Goal: Check status

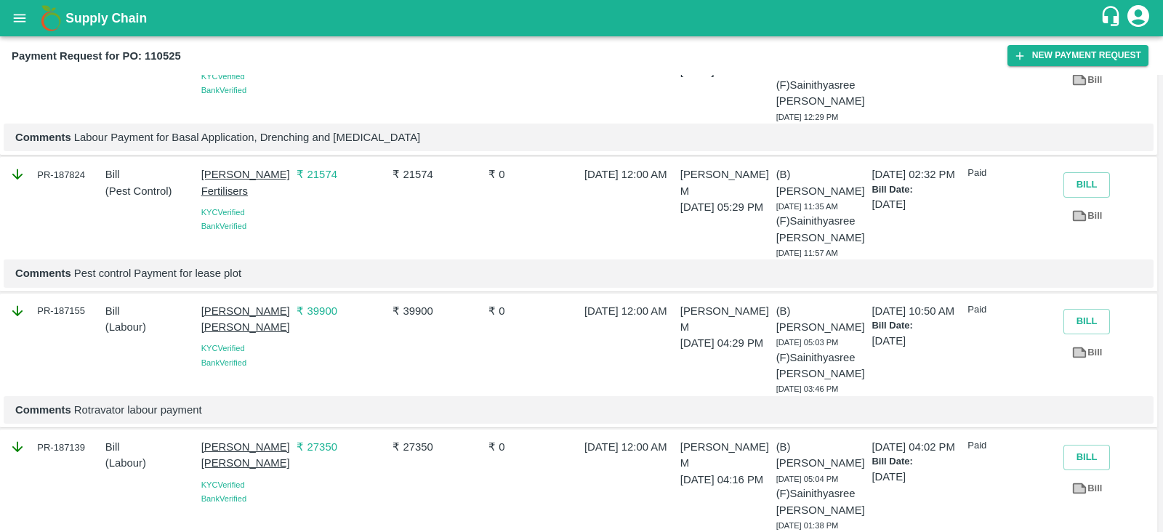
scroll to position [358, 0]
click at [1085, 477] on link "Bill" at bounding box center [1086, 489] width 47 height 25
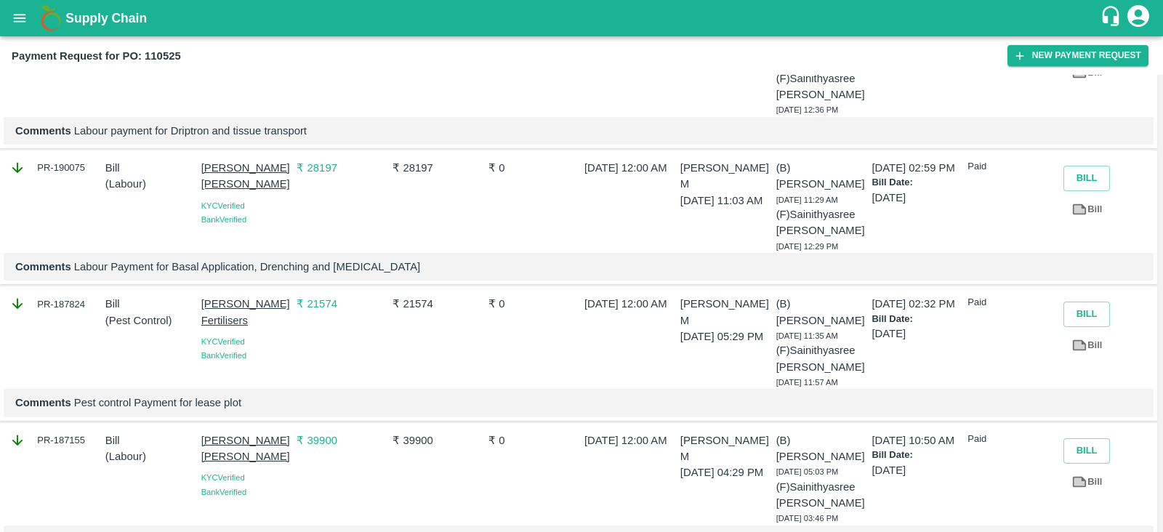
scroll to position [218, 0]
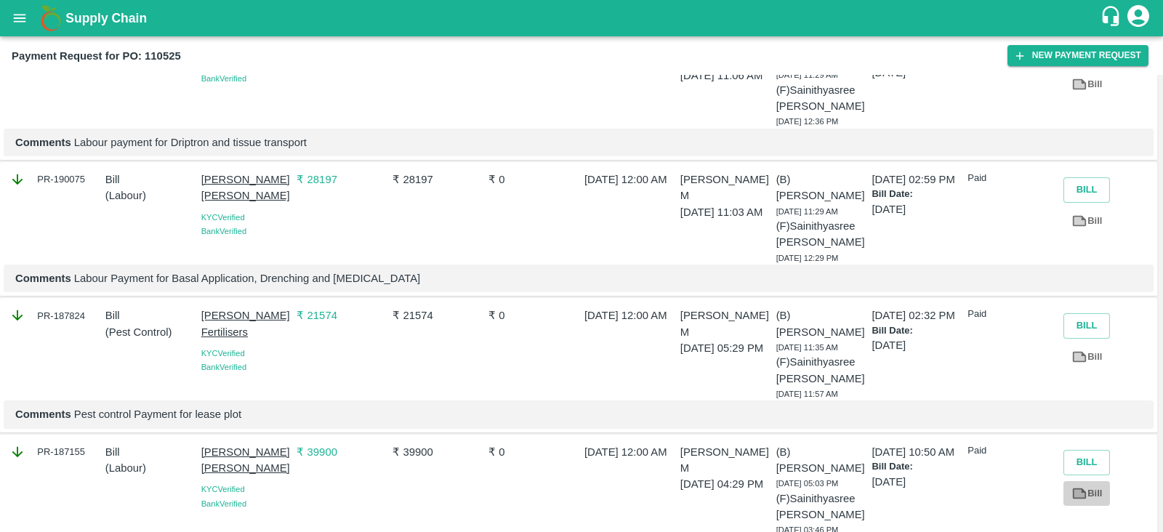
click at [1090, 481] on link "Bill" at bounding box center [1086, 493] width 47 height 25
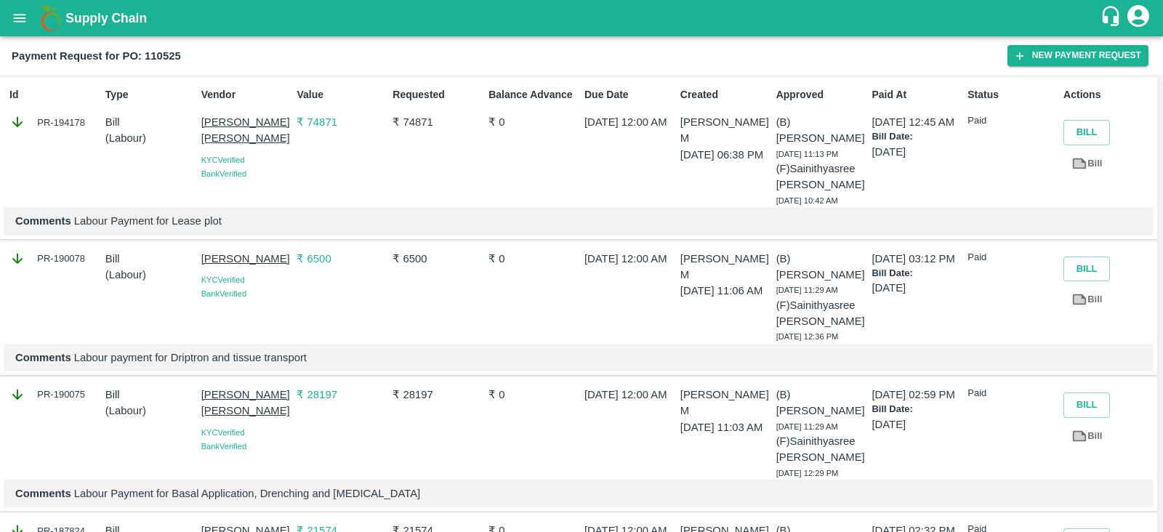
scroll to position [0, 0]
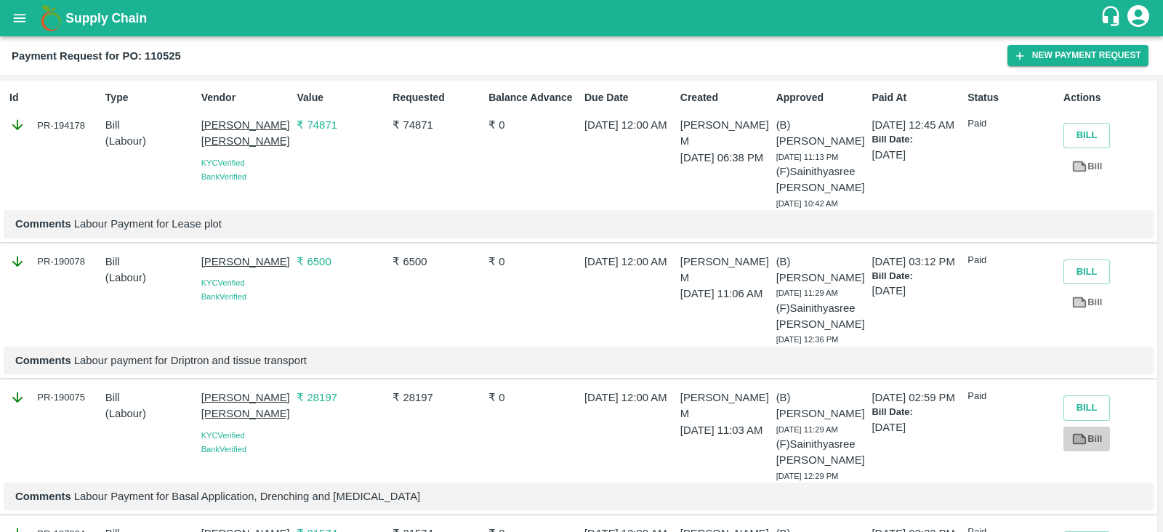
click at [1100, 427] on link "Bill" at bounding box center [1086, 439] width 47 height 25
click at [1086, 290] on link "Bill" at bounding box center [1086, 302] width 47 height 25
click at [1091, 166] on link "Bill" at bounding box center [1086, 166] width 47 height 25
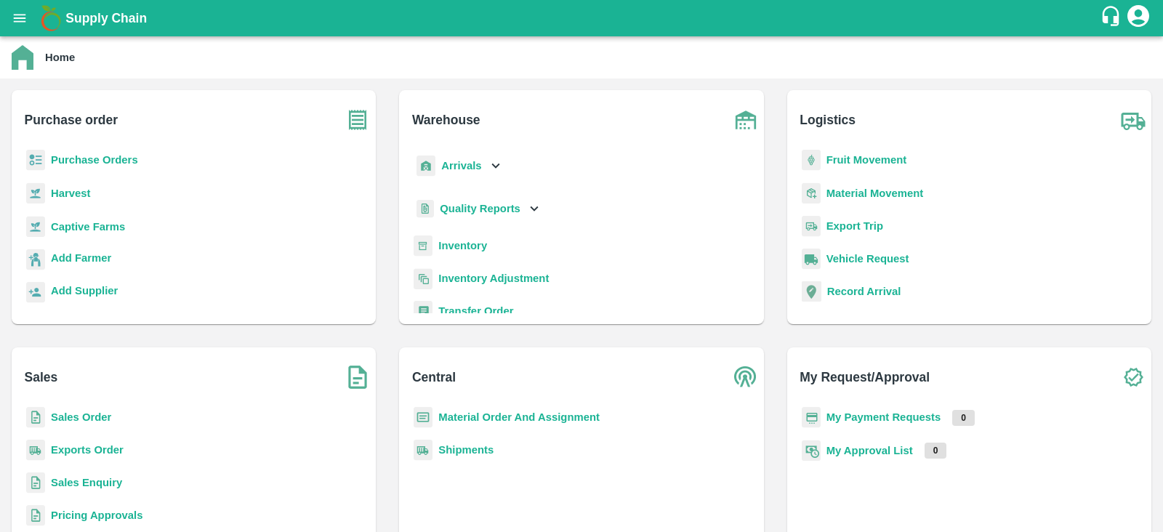
click at [86, 224] on b "Captive Farms" at bounding box center [88, 227] width 74 height 12
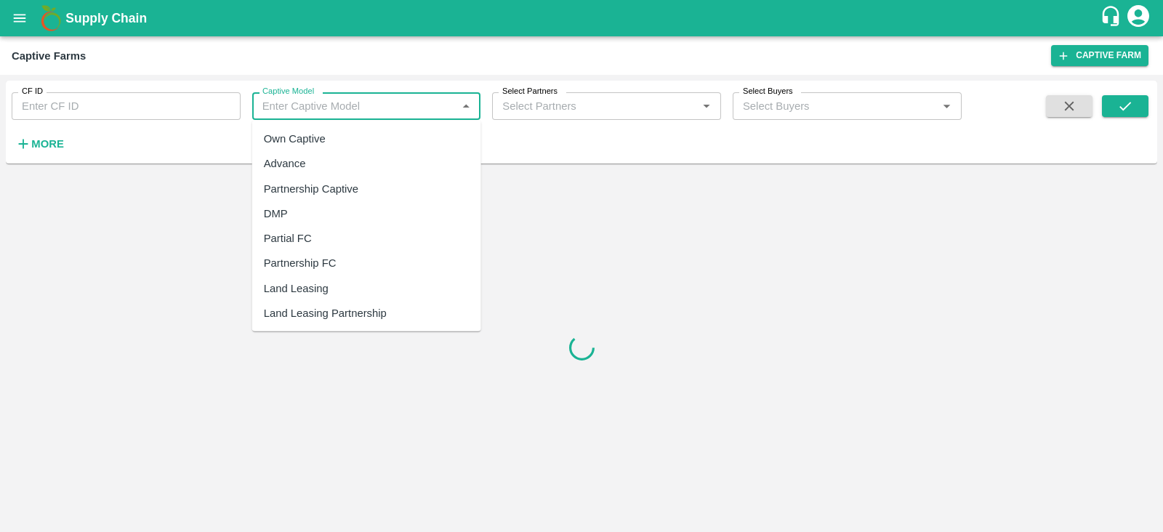
click at [281, 107] on input "Captive Model" at bounding box center [355, 106] width 196 height 19
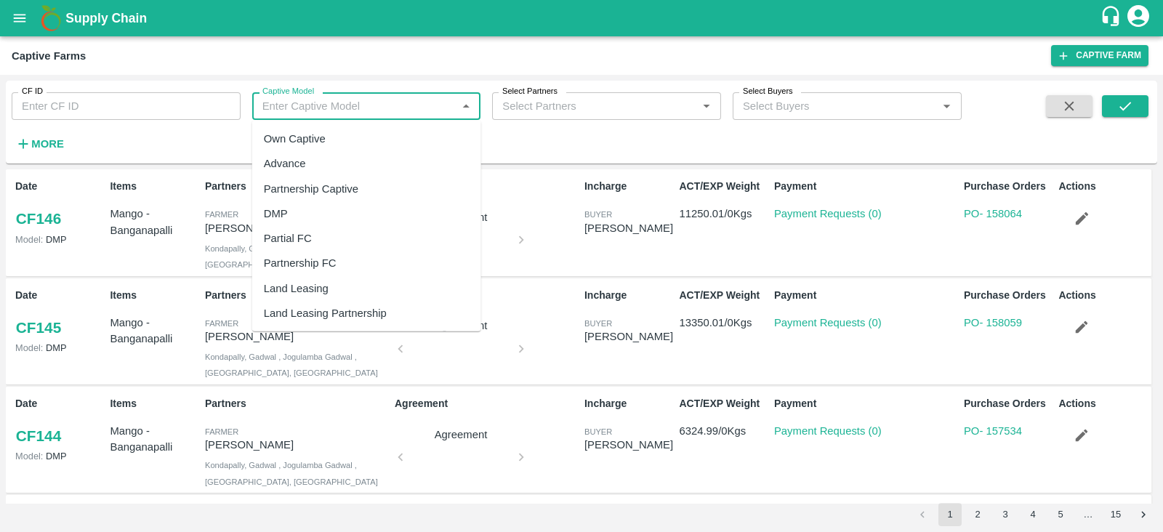
click at [299, 283] on div "Land Leasing" at bounding box center [296, 289] width 65 height 16
type input "Land Leasing"
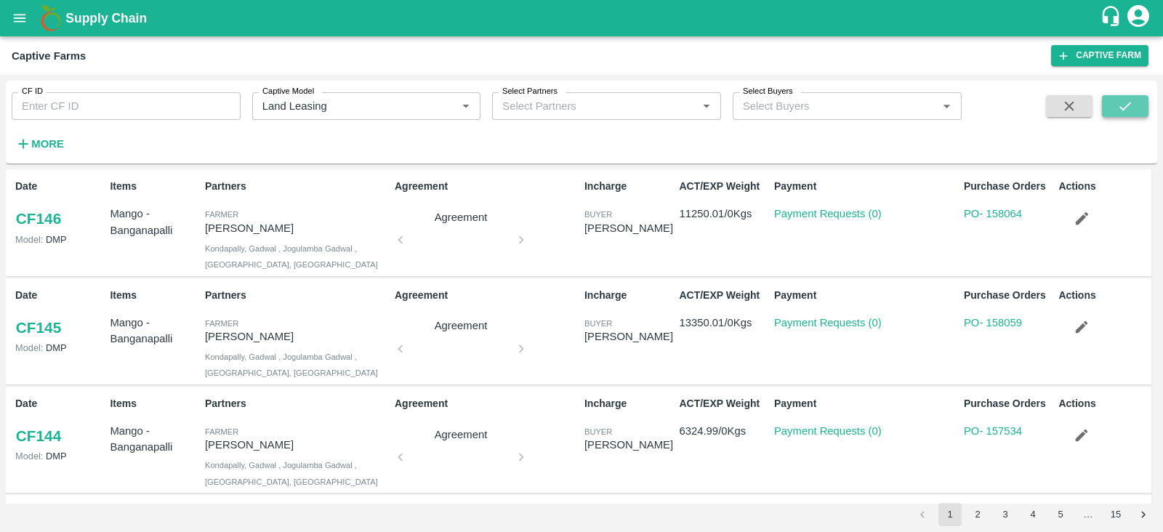
click at [1118, 104] on icon "submit" at bounding box center [1125, 106] width 16 height 16
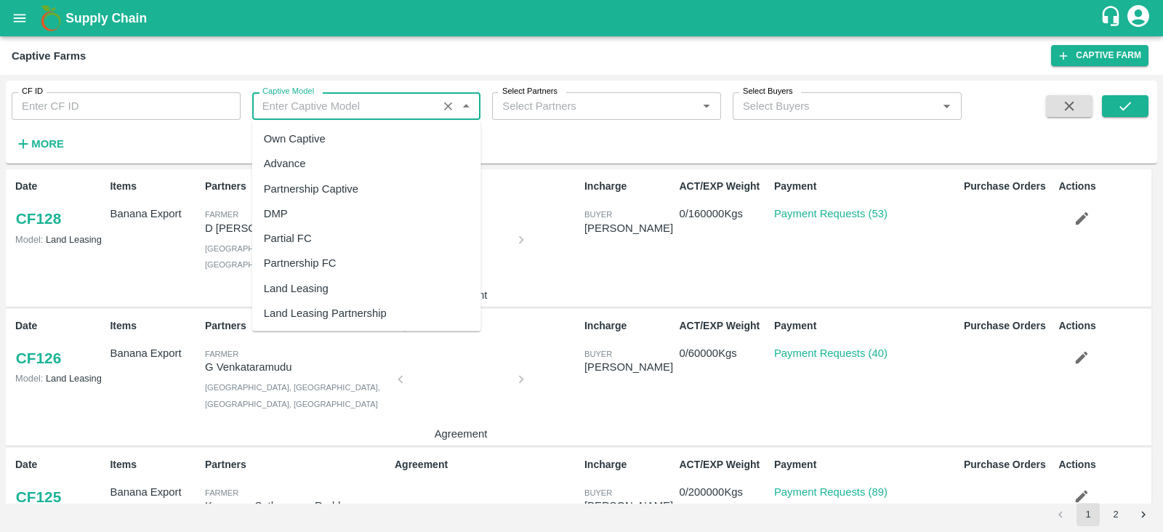
click at [381, 97] on input "Captive Model" at bounding box center [345, 106] width 177 height 19
click at [299, 288] on div "Land Leasing" at bounding box center [296, 289] width 65 height 16
type input "Land Leasing"
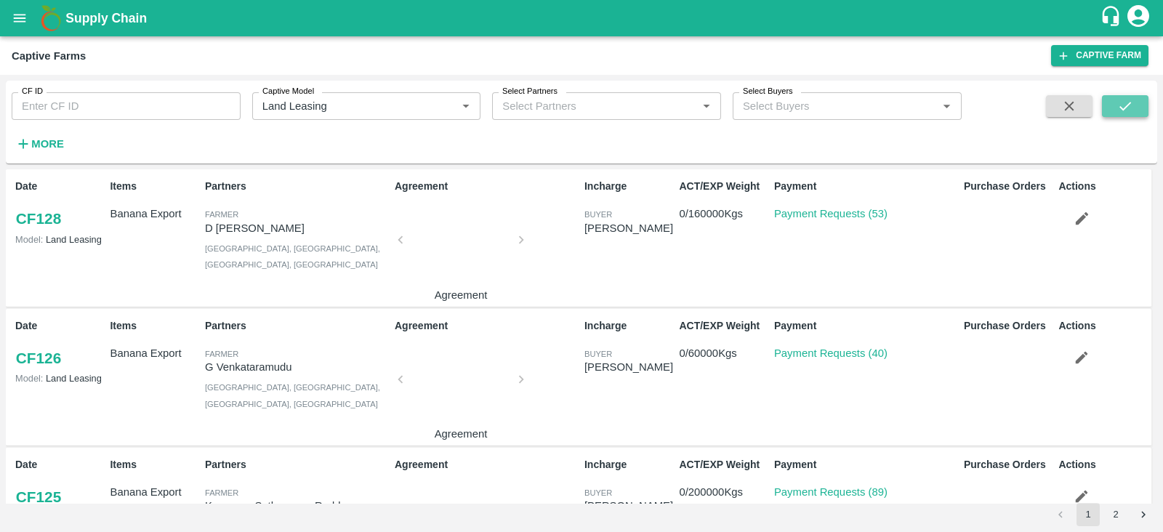
click at [1110, 106] on button "submit" at bounding box center [1125, 106] width 47 height 22
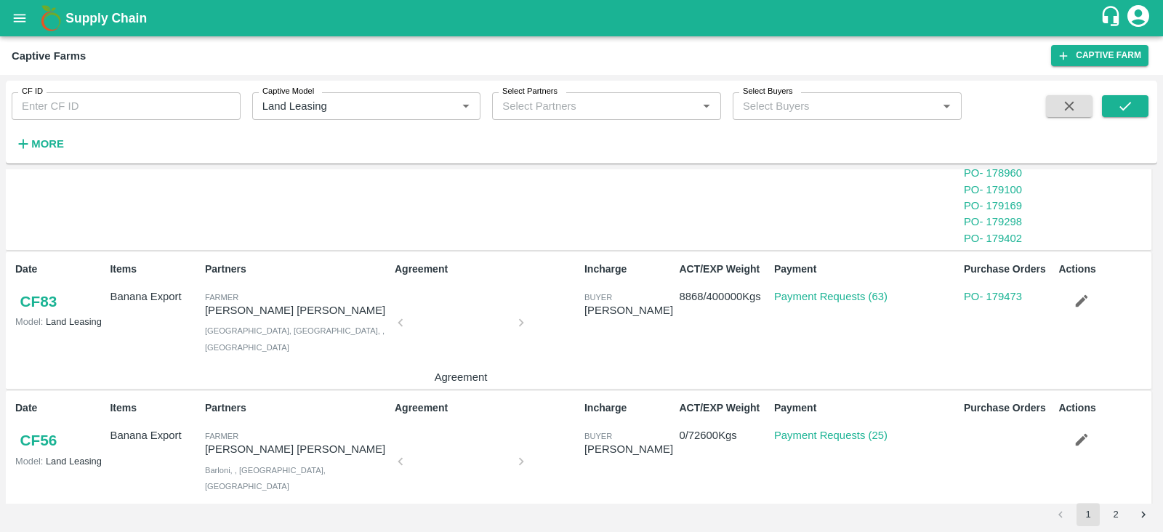
scroll to position [1733, 0]
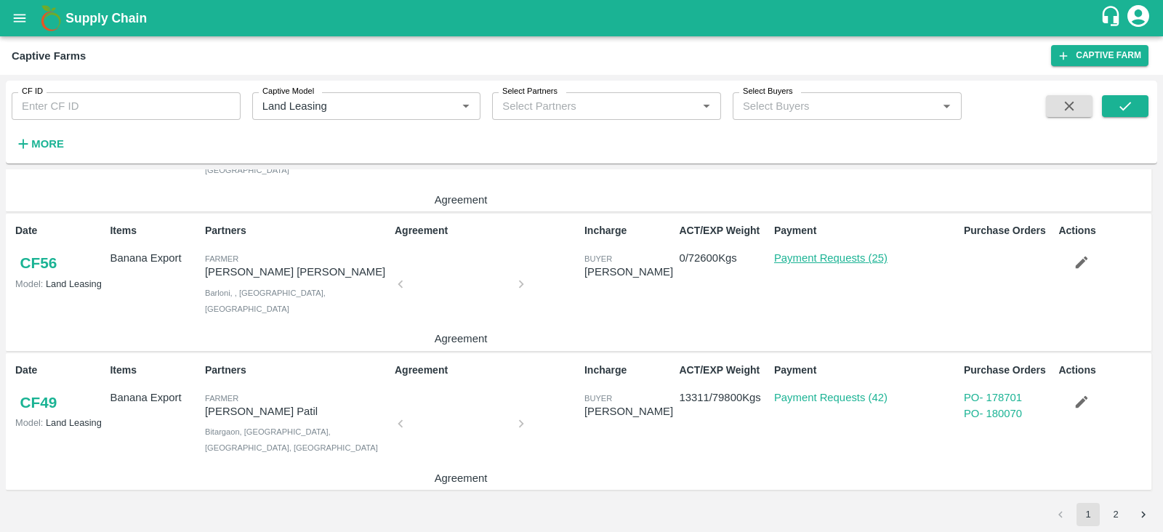
click at [839, 259] on link "Payment Requests (25)" at bounding box center [830, 258] width 113 height 12
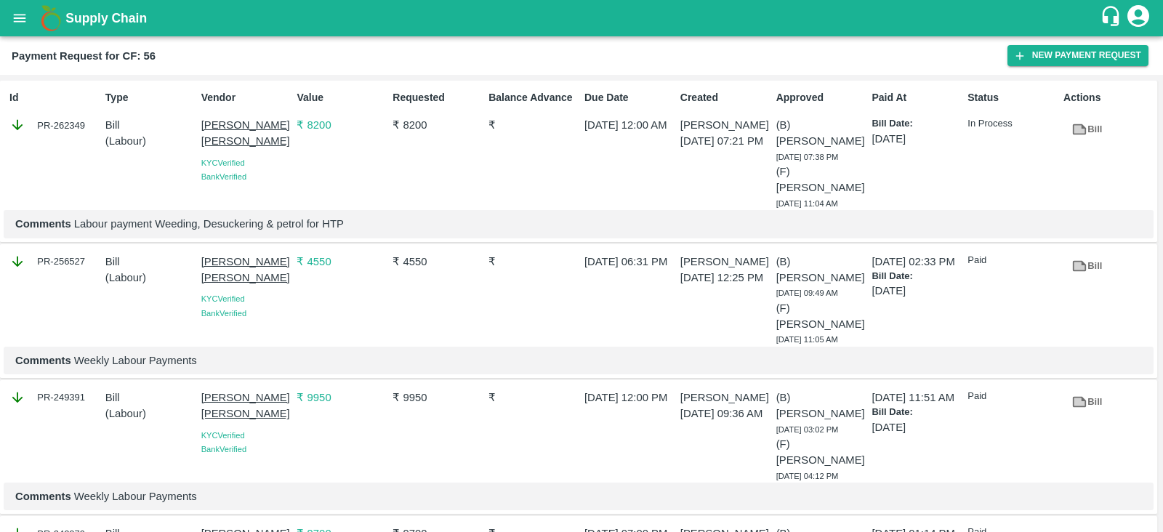
scroll to position [1669, 0]
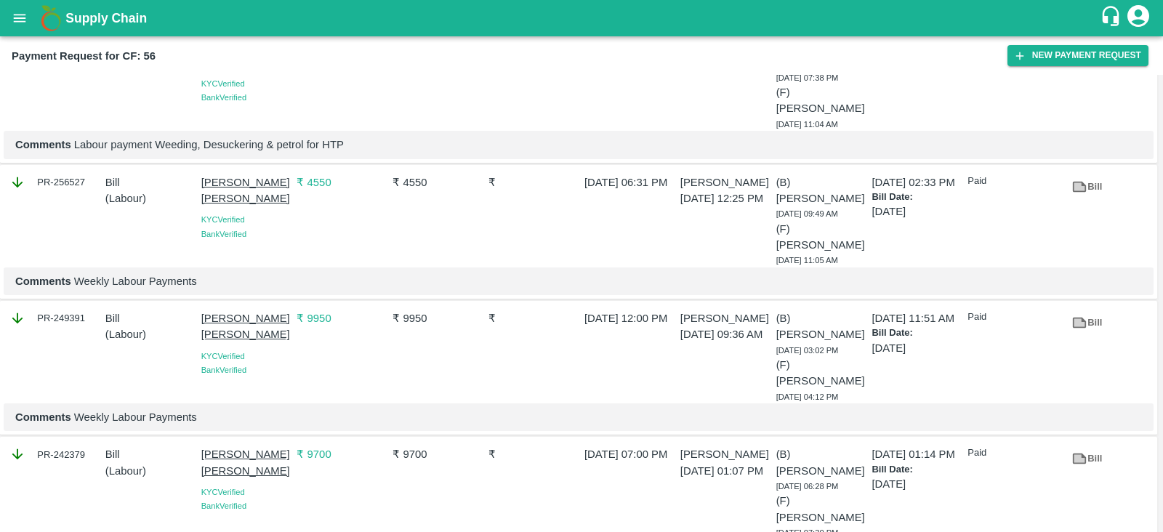
scroll to position [0, 0]
